Goal: Task Accomplishment & Management: Manage account settings

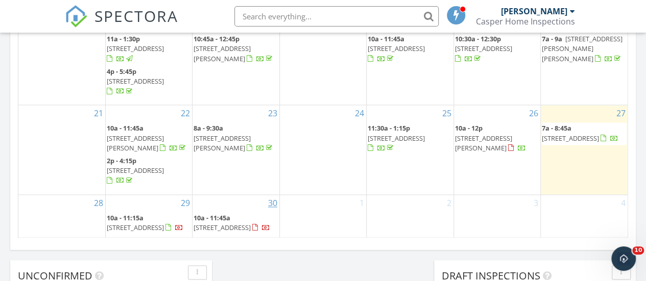
scroll to position [749, 0]
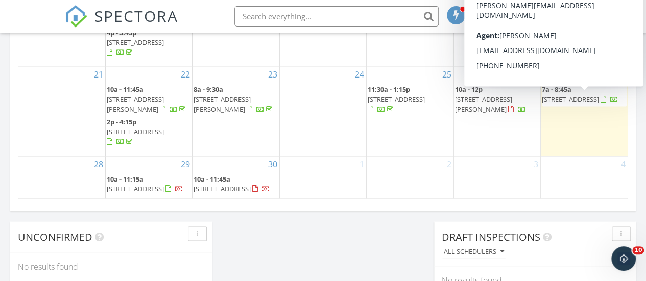
click at [575, 104] on span "828 Monroe St, Evanston 60202" at bounding box center [570, 99] width 57 height 9
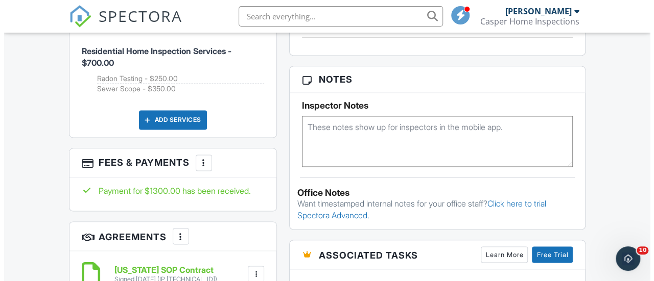
scroll to position [732, 0]
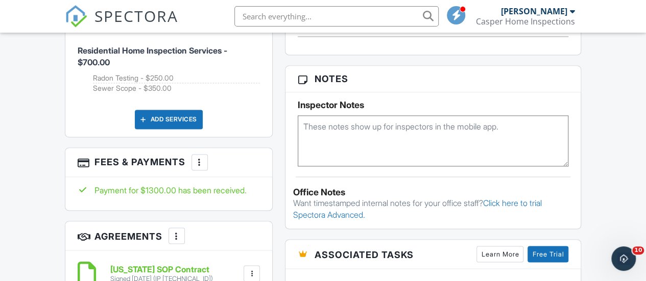
click at [198, 168] on div at bounding box center [200, 162] width 10 height 10
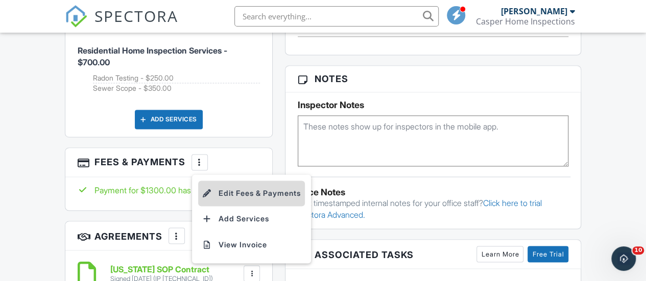
click at [241, 200] on li "Edit Fees & Payments" at bounding box center [251, 194] width 107 height 26
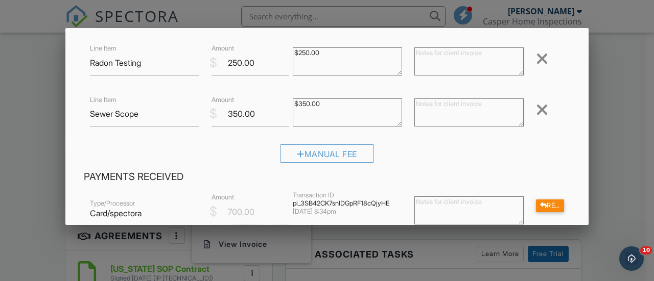
scroll to position [104, 0]
